Goal: Information Seeking & Learning: Learn about a topic

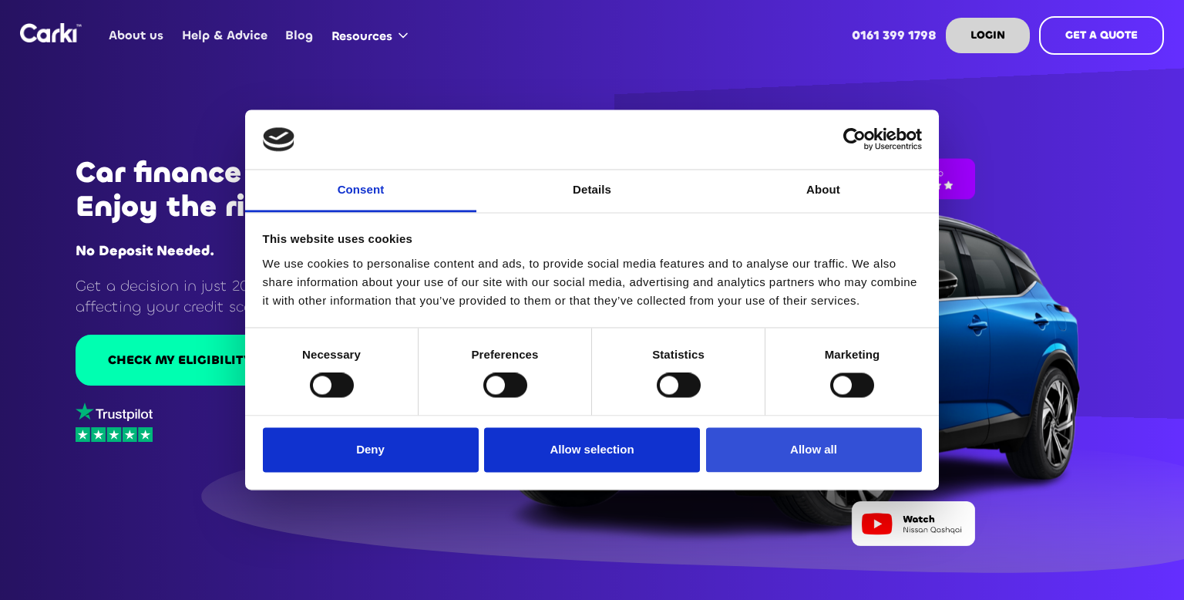
click at [818, 450] on button "Allow all" at bounding box center [814, 449] width 216 height 45
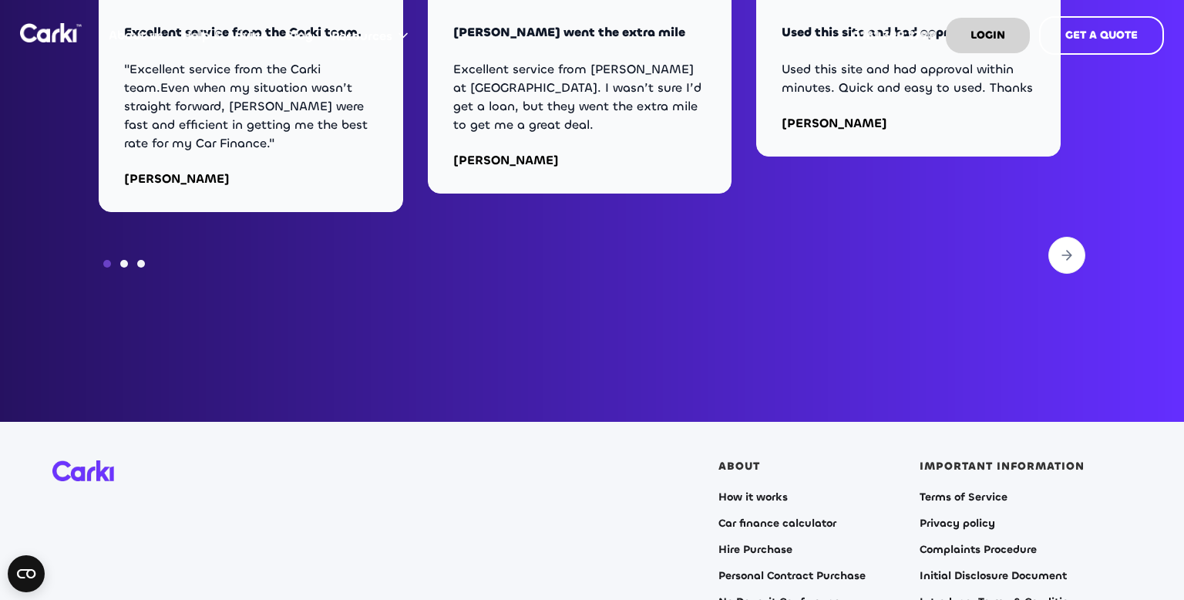
scroll to position [6245, 0]
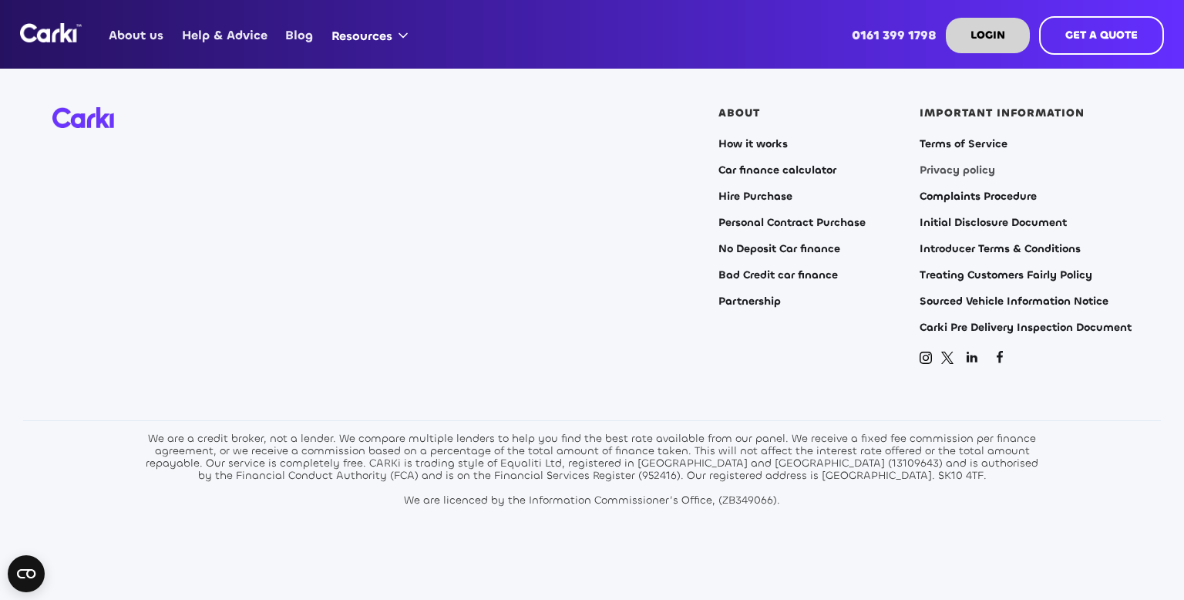
click at [942, 164] on link "Privacy policy" at bounding box center [958, 170] width 76 height 12
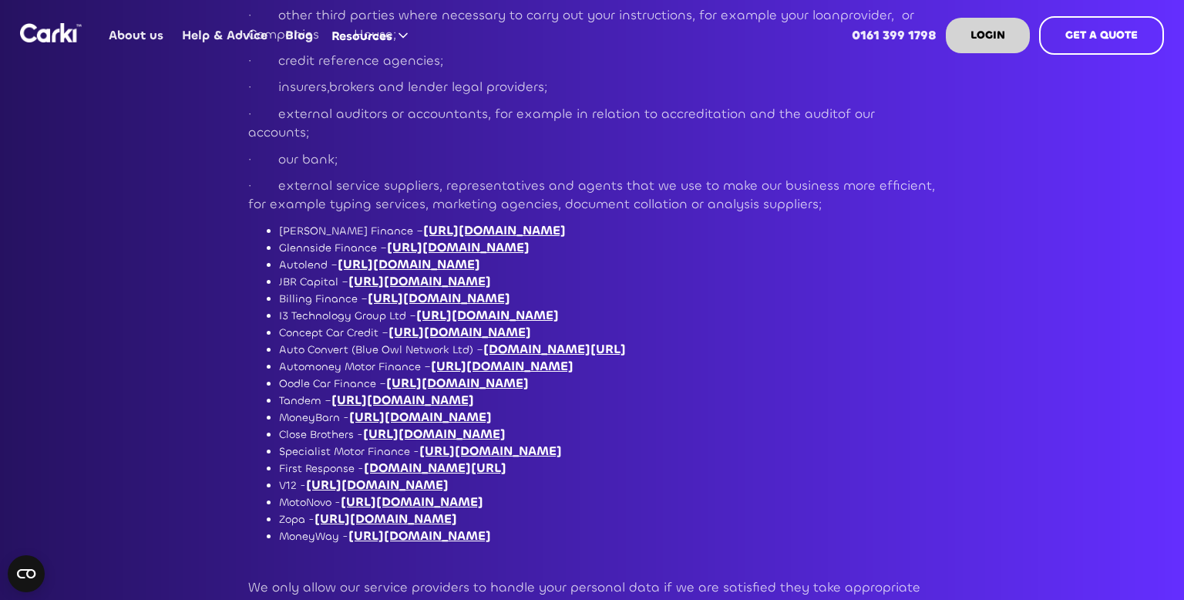
scroll to position [4373, 0]
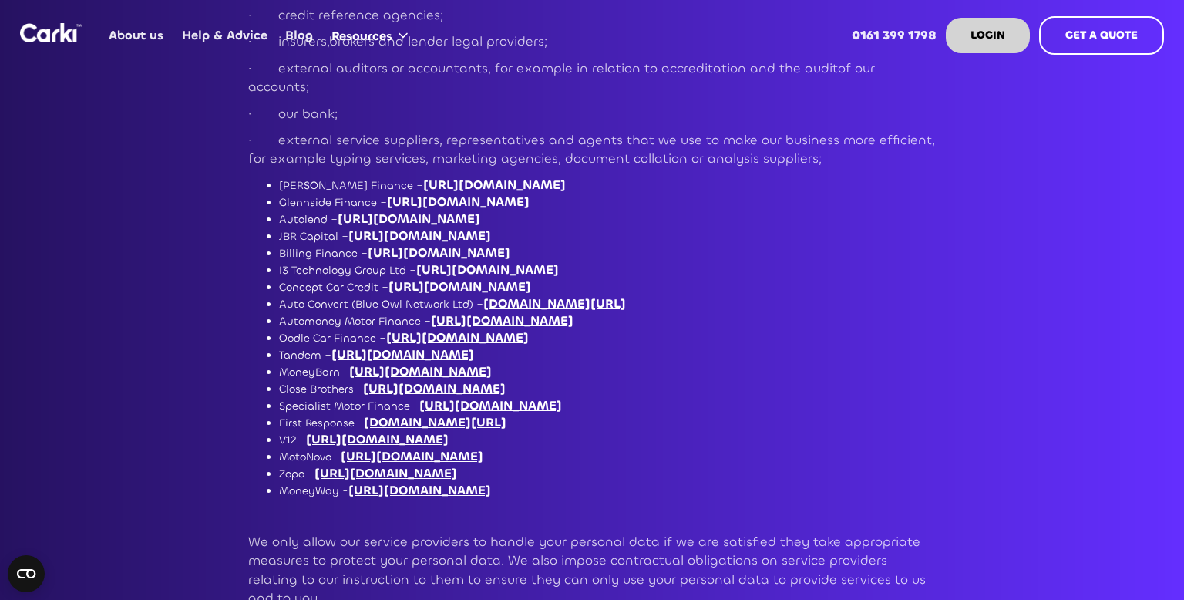
click at [323, 448] on li "MotoNovo - [URL][DOMAIN_NAME]" at bounding box center [607, 456] width 657 height 17
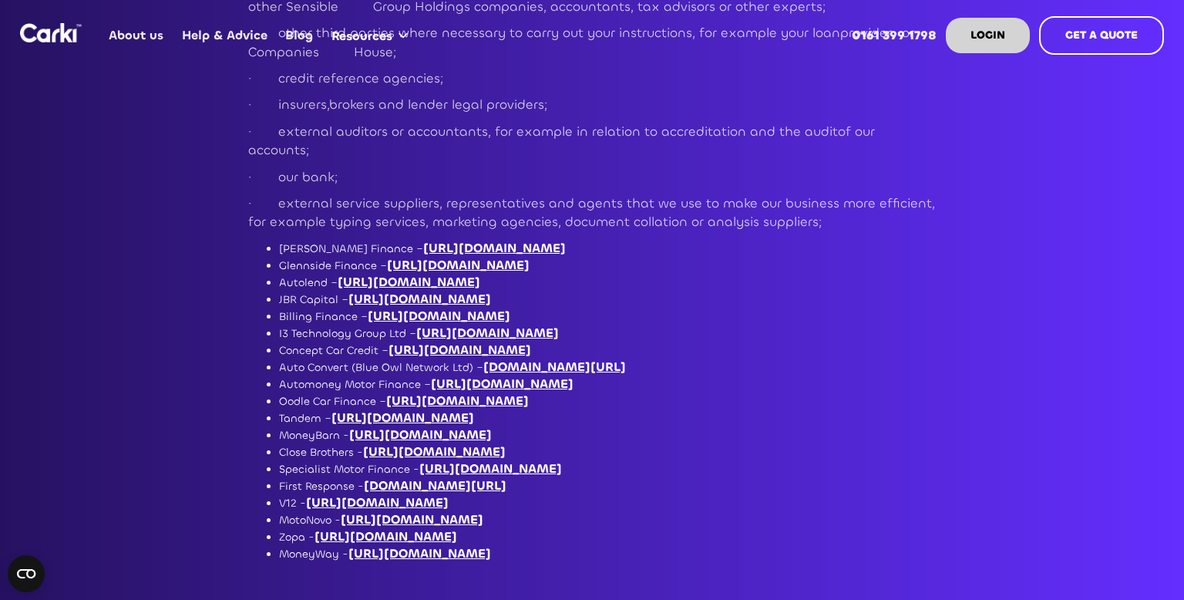
scroll to position [4300, 0]
